Goal: Task Accomplishment & Management: Manage account settings

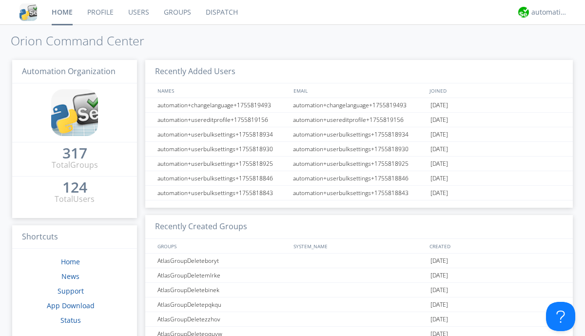
click at [176, 12] on link "Groups" at bounding box center [177, 12] width 42 height 24
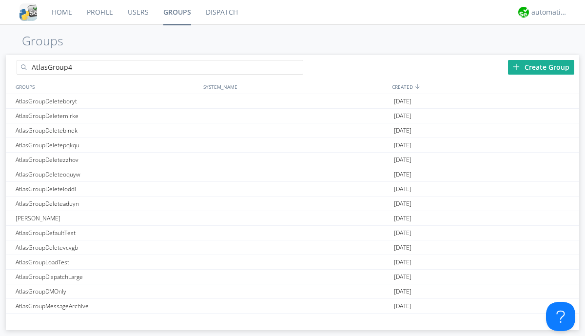
type input "AtlasGroup4"
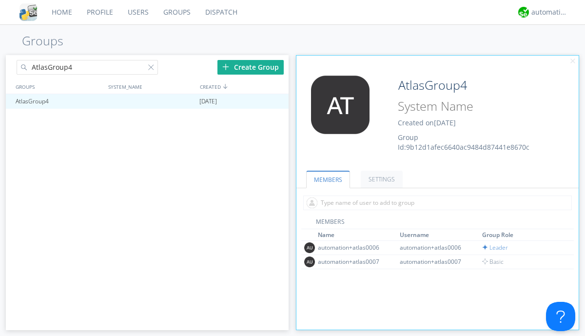
click at [380, 179] on link "SETTINGS" at bounding box center [382, 179] width 42 height 17
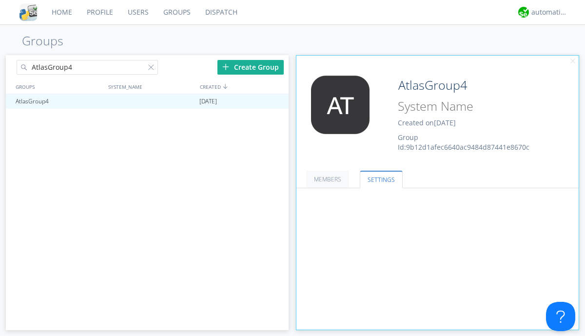
click at [0, 0] on span at bounding box center [0, 0] width 0 height 0
click at [0, 0] on input "radio" at bounding box center [0, 0] width 0 height 0
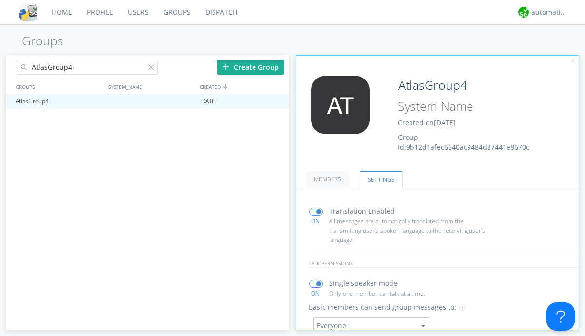
scroll to position [174, 0]
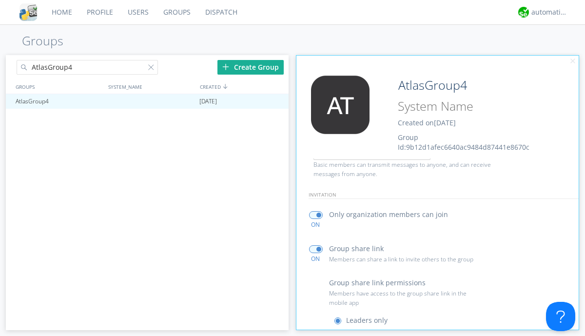
click at [340, 335] on span at bounding box center [340, 342] width 12 height 12
click at [0, 0] on input "radio" at bounding box center [0, 0] width 0 height 0
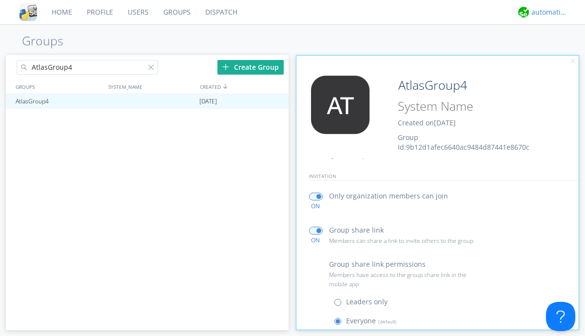
click at [547, 12] on div "automation+atlas" at bounding box center [549, 12] width 37 height 10
